Goal: Information Seeking & Learning: Find specific fact

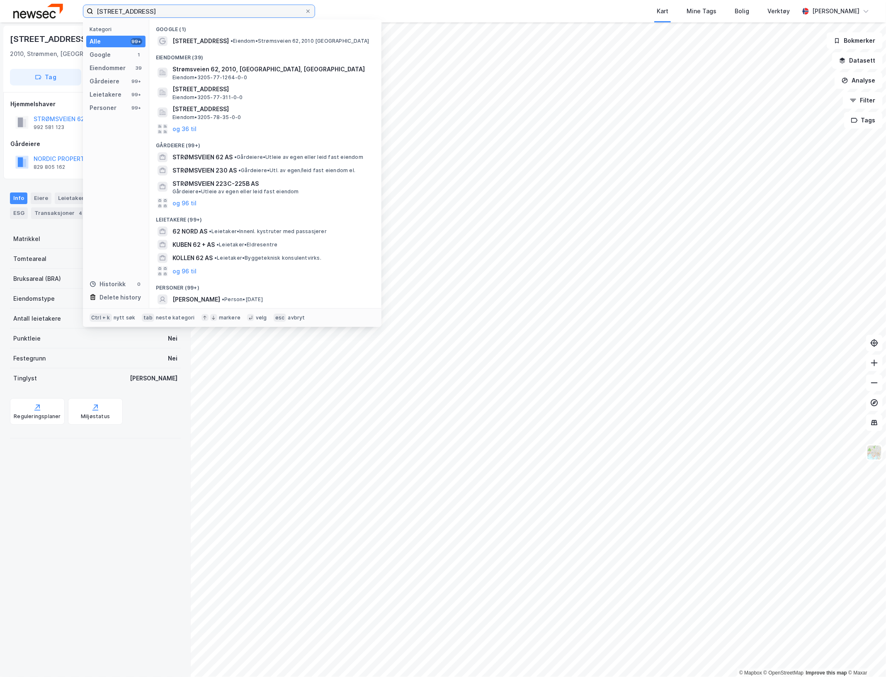
click at [180, 13] on input "[STREET_ADDRESS]" at bounding box center [198, 11] width 211 height 12
drag, startPoint x: 181, startPoint y: 12, endPoint x: 83, endPoint y: 19, distance: 98.1
click at [83, 19] on div "Strømsveien 62 Lillestrøm Kategori Alle 99+ Google 1 Eiendommer 39 Gårdeiere 99…" at bounding box center [443, 11] width 886 height 22
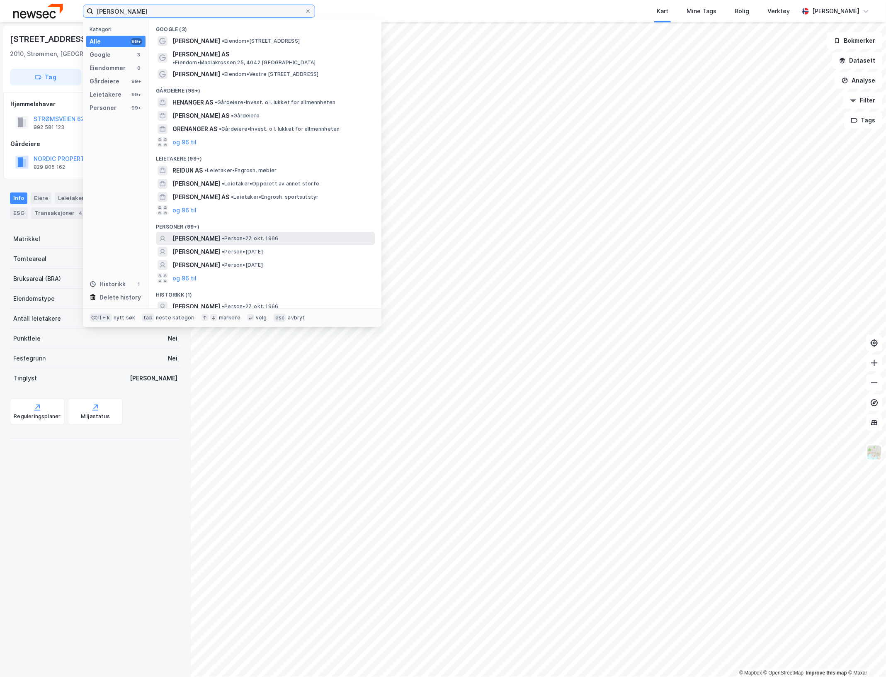
type input "[PERSON_NAME]"
click at [202, 233] on span "[PERSON_NAME]" at bounding box center [197, 238] width 48 height 10
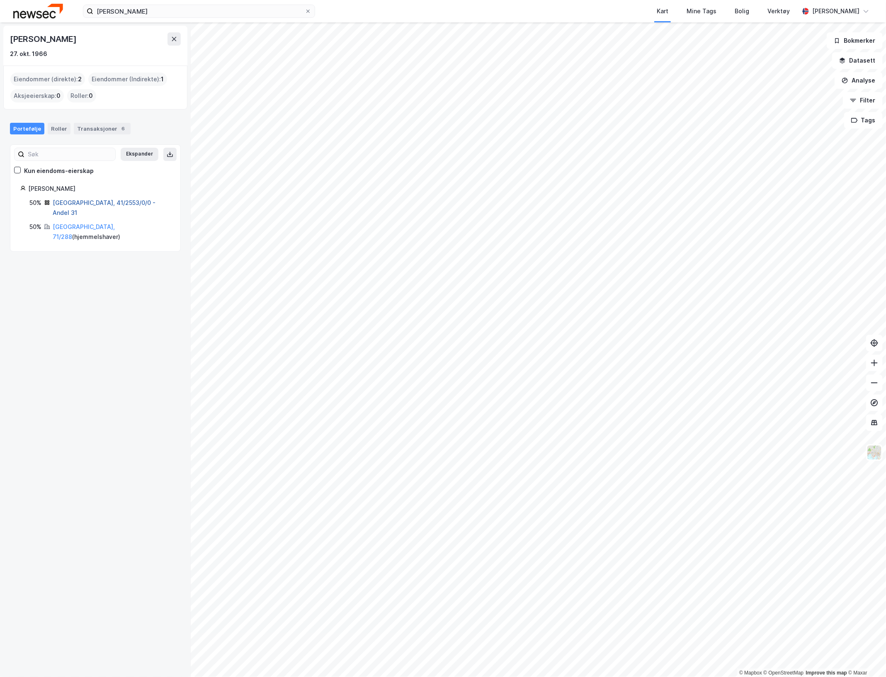
click at [61, 202] on link "[GEOGRAPHIC_DATA], 41/2553/0/0 - Andel 31" at bounding box center [104, 207] width 103 height 17
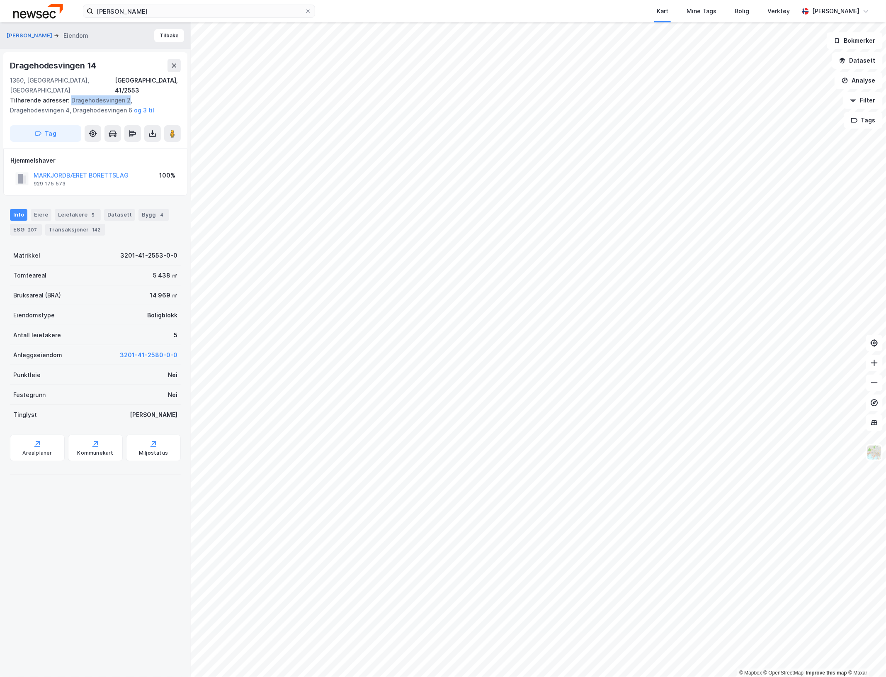
drag, startPoint x: 68, startPoint y: 91, endPoint x: 126, endPoint y: 90, distance: 58.1
click at [126, 95] on div "Tilhørende adresser: Dragehodesvingen 2, Dragehodesvingen 4, Dragehodesvingen 6…" at bounding box center [92, 105] width 164 height 20
drag, startPoint x: 126, startPoint y: 90, endPoint x: 104, endPoint y: 90, distance: 22.8
copy div "Dragehodesvingen 2"
